Goal: Information Seeking & Learning: Learn about a topic

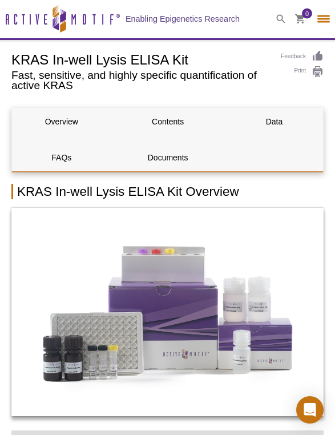
select select "[GEOGRAPHIC_DATA]"
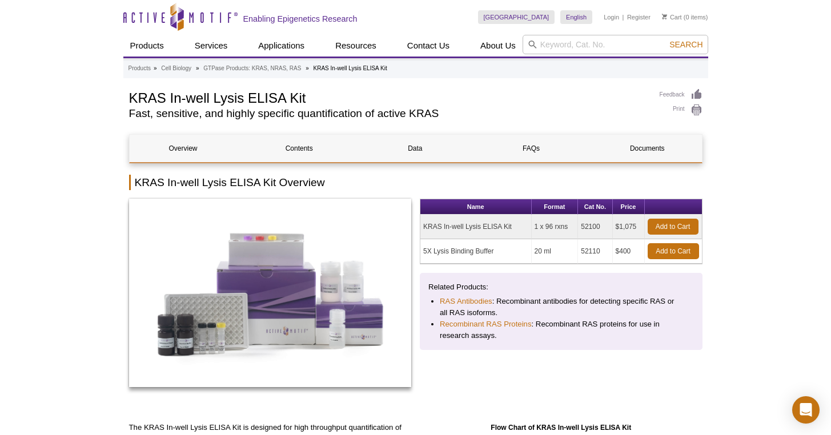
click at [295, 69] on link "GTPase Products: KRAS, NRAS, RAS" at bounding box center [252, 68] width 98 height 10
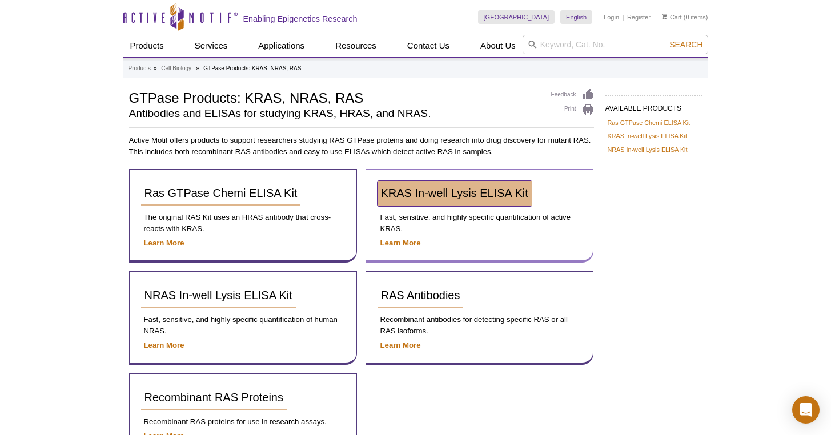
click at [443, 206] on link "KRAS In-well Lysis ELISA Kit" at bounding box center [455, 193] width 154 height 25
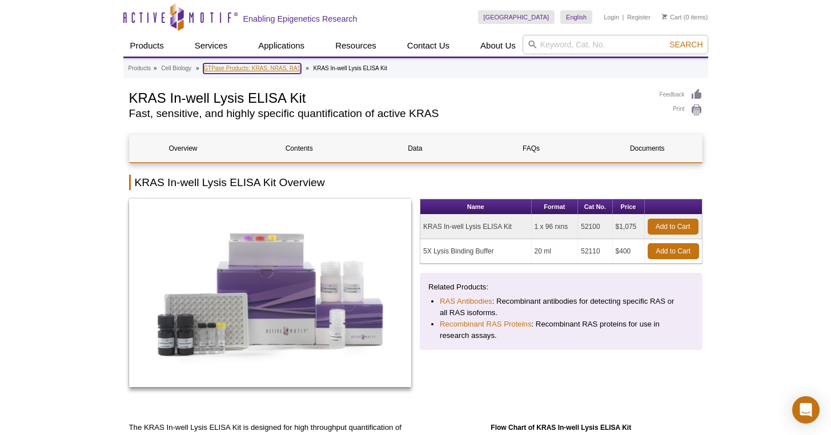
click at [242, 72] on link "GTPase Products: KRAS, NRAS, RAS" at bounding box center [252, 68] width 98 height 10
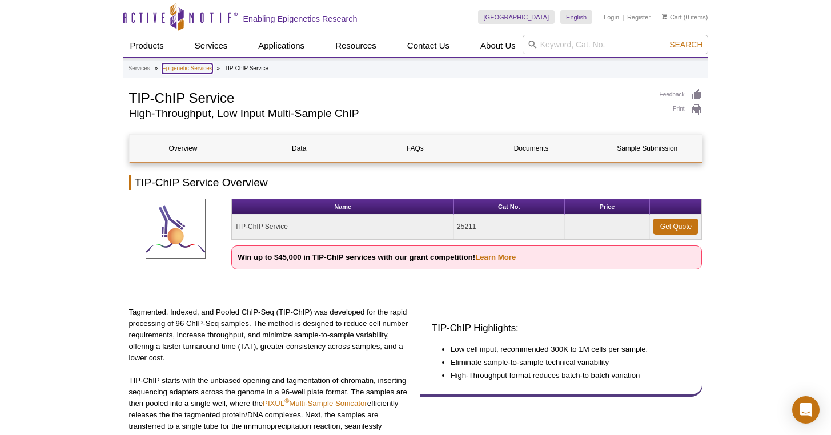
click at [192, 68] on link "Epigenetic Services" at bounding box center [187, 68] width 50 height 10
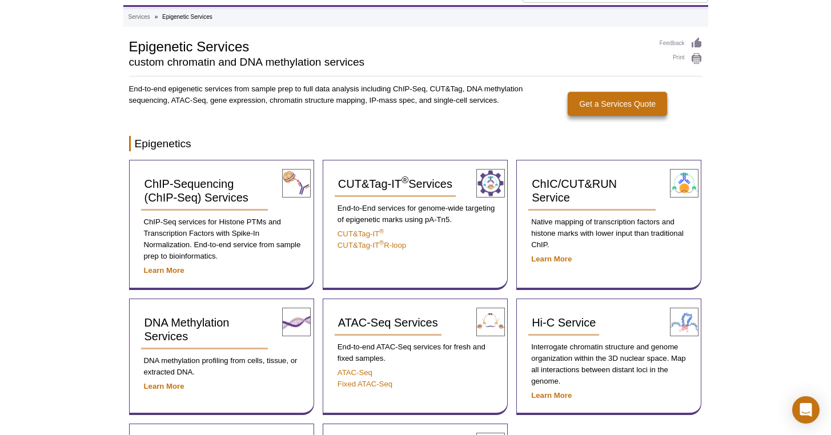
scroll to position [206, 0]
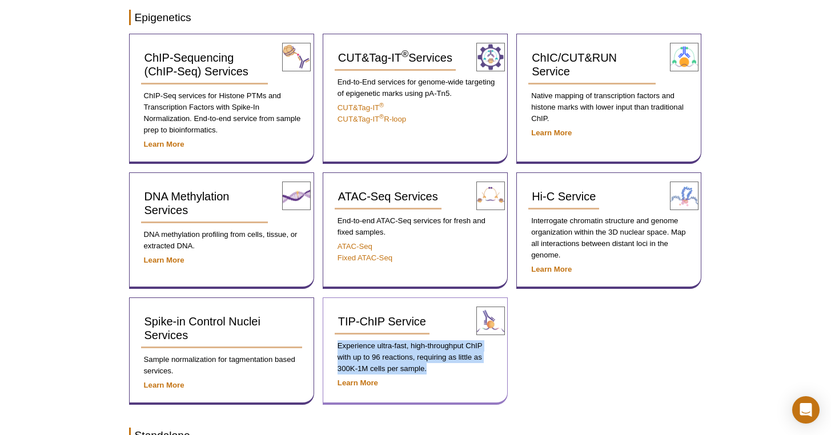
drag, startPoint x: 432, startPoint y: 370, endPoint x: 336, endPoint y: 343, distance: 99.5
click at [336, 343] on p "Experience ultra-fast, high-throughput ChIP with up to 96 reactions, requiring …" at bounding box center [415, 357] width 161 height 34
copy p "Experience ultra-fast, high-throughput ChIP with up to 96 reactions, requiring …"
click at [449, 368] on p "Experience ultra-fast, high-throughput ChIP with up to 96 reactions, requiring …" at bounding box center [415, 357] width 161 height 34
drag, startPoint x: 444, startPoint y: 370, endPoint x: 338, endPoint y: 347, distance: 108.7
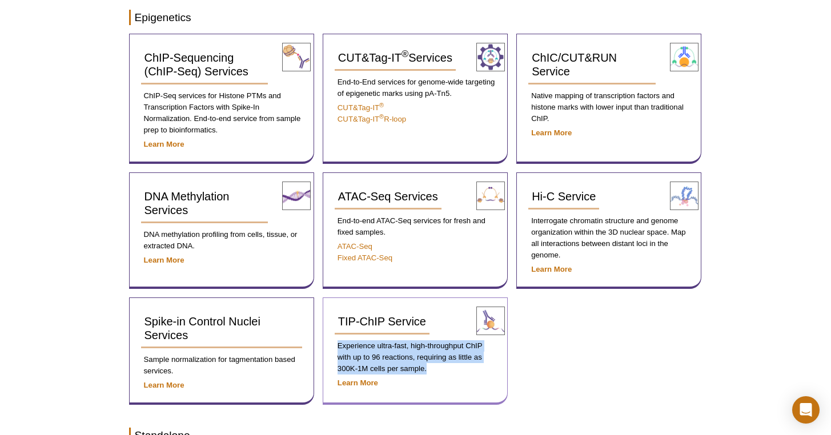
click at [338, 347] on p "Experience ultra-fast, high-throughput ChIP with up to 96 reactions, requiring …" at bounding box center [415, 357] width 161 height 34
copy p "Experience ultra-fast, high-throughput ChIP with up to 96 reactions, requiring …"
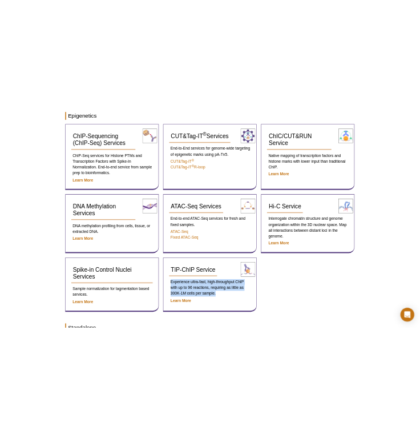
scroll to position [204, 0]
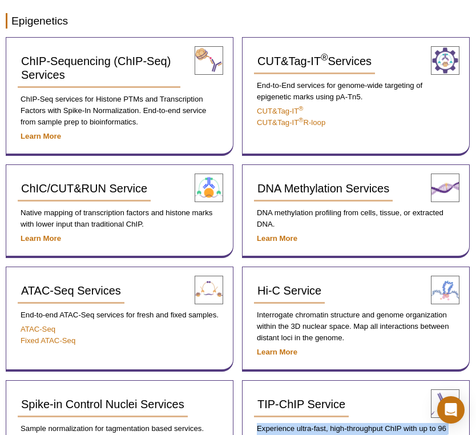
select select "[GEOGRAPHIC_DATA]"
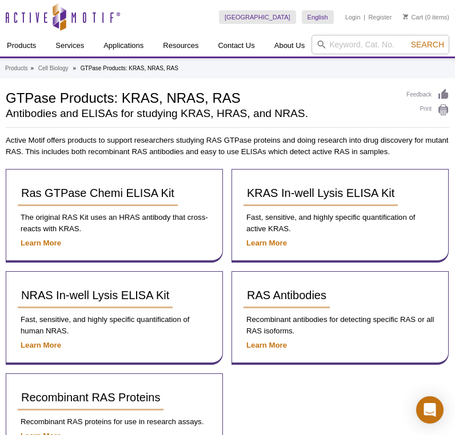
select select "[GEOGRAPHIC_DATA]"
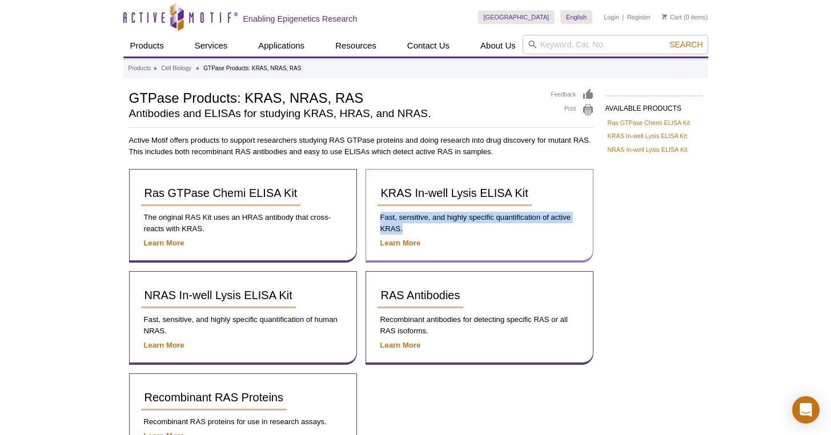
drag, startPoint x: 381, startPoint y: 218, endPoint x: 416, endPoint y: 236, distance: 39.1
click at [416, 236] on div "KRAS In-well Lysis ELISA Kit Fast, sensitive, and highly specific quantificatio…" at bounding box center [480, 216] width 228 height 94
copy div "Fast, sensitive, and highly specific quantification of active KRAS."
